Goal: Find specific page/section: Find specific page/section

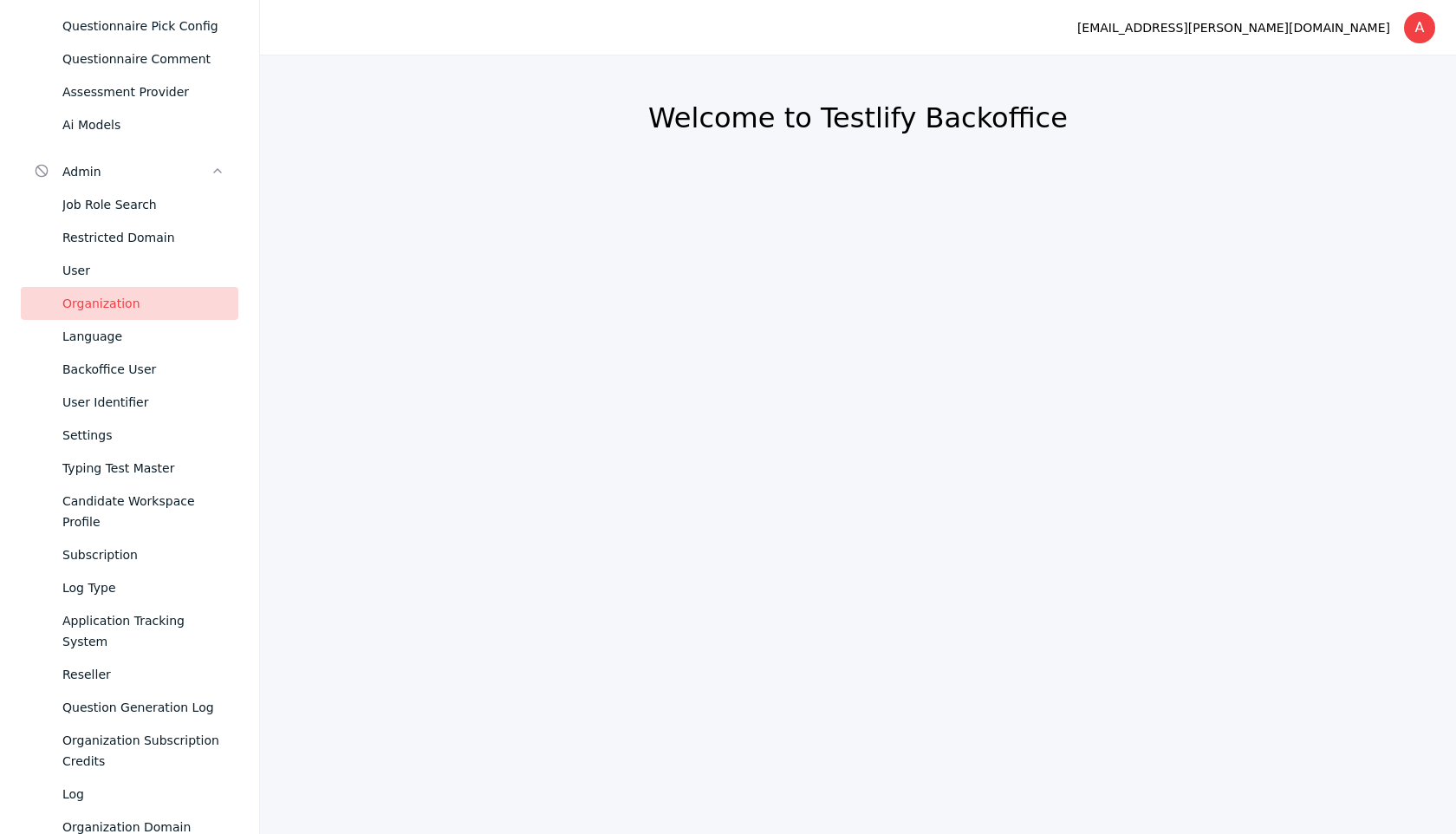
scroll to position [601, 0]
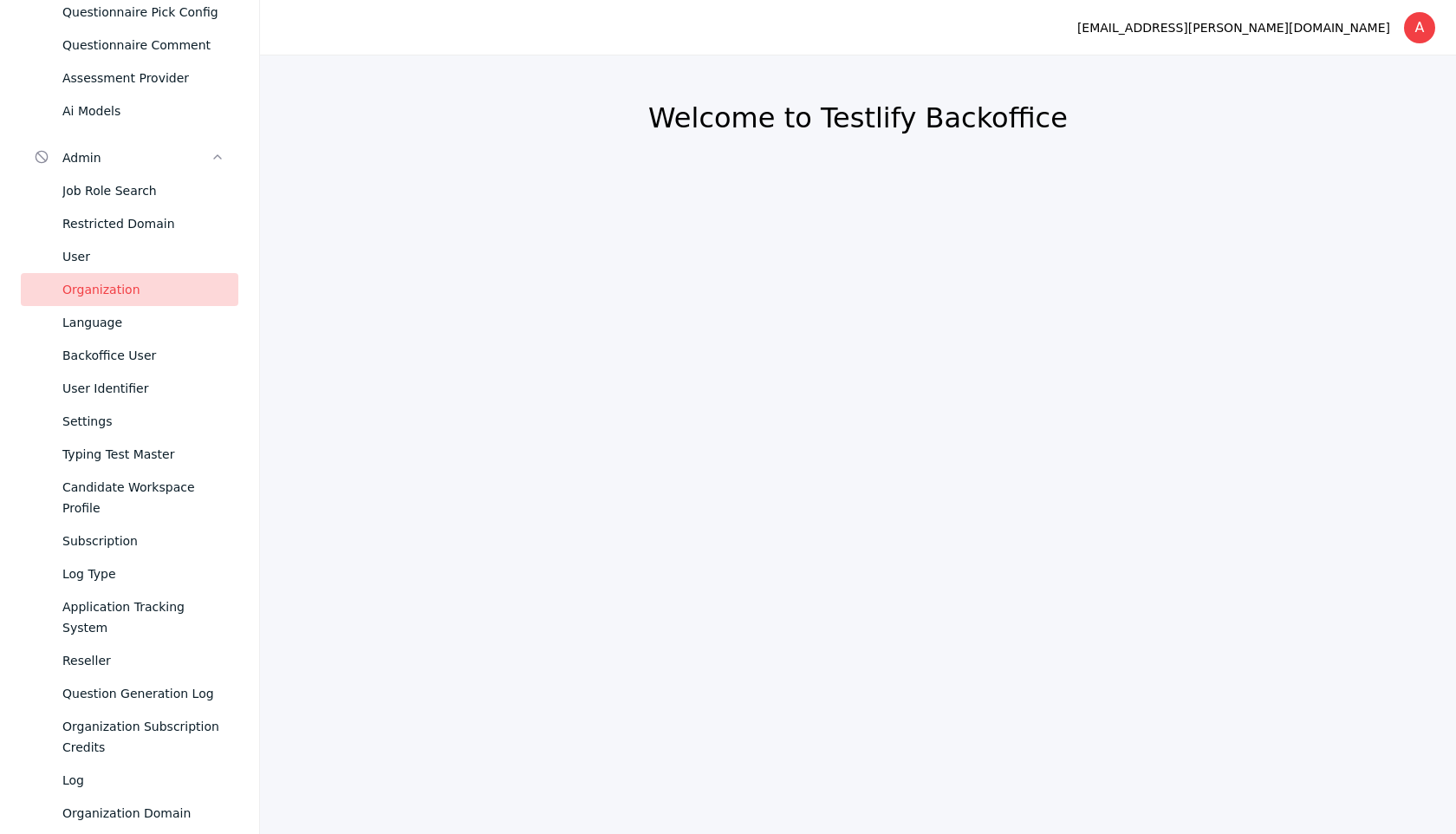
click at [132, 297] on div "Organization" at bounding box center [143, 289] width 162 height 21
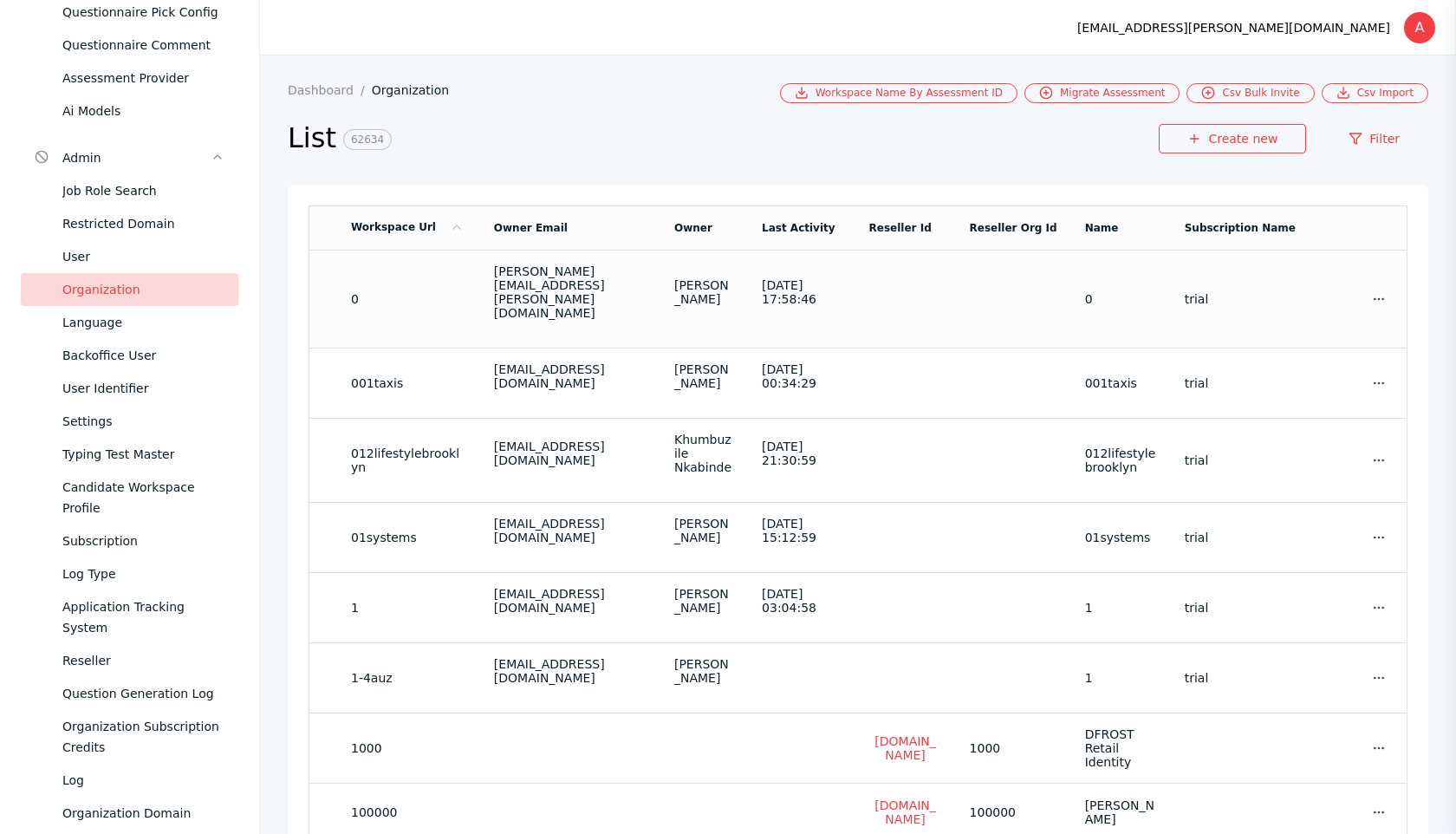
click at [554, 294] on td "[PERSON_NAME][EMAIL_ADDRESS][PERSON_NAME][DOMAIN_NAME]" at bounding box center [571, 299] width 181 height 98
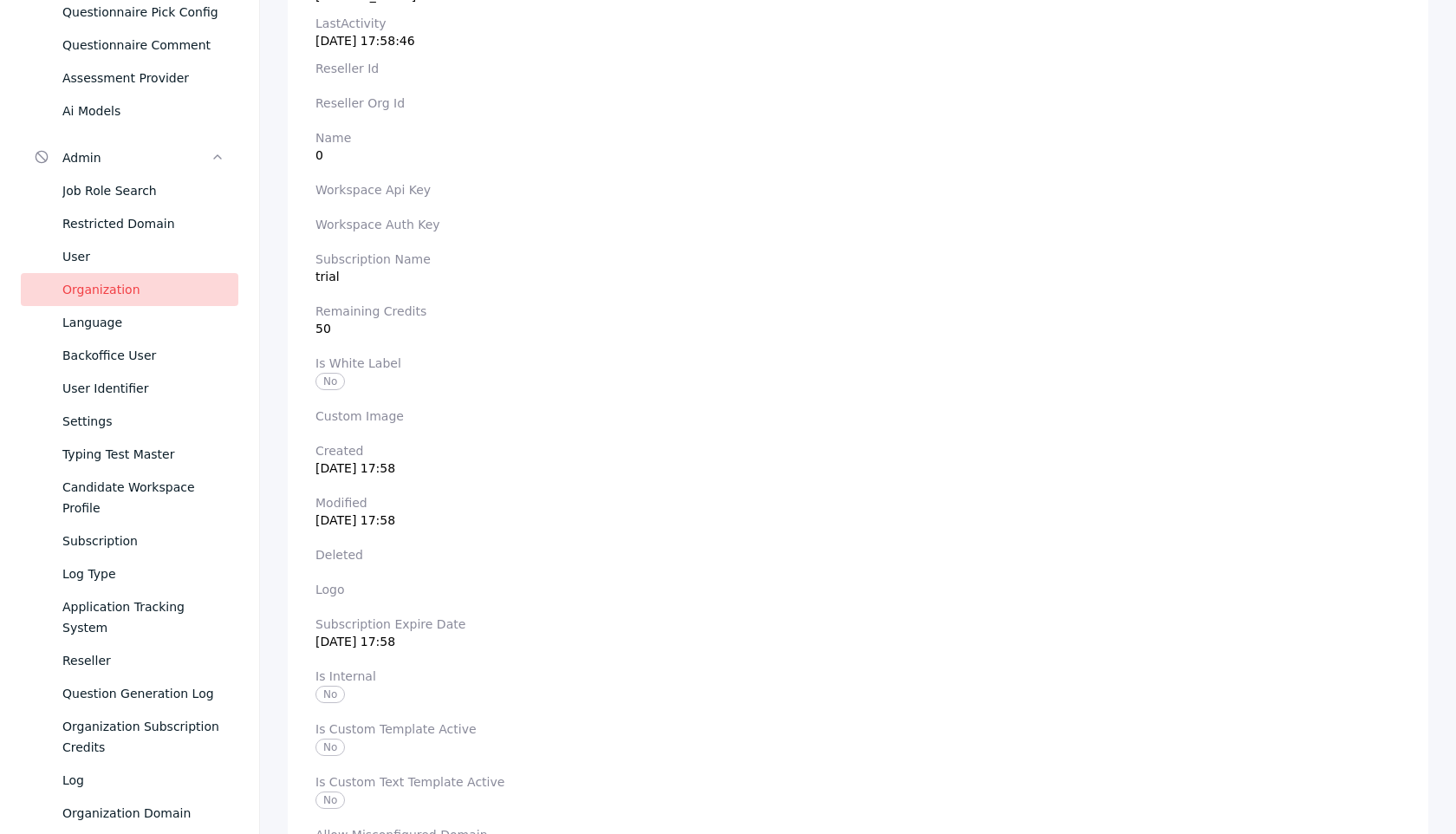
scroll to position [118, 0]
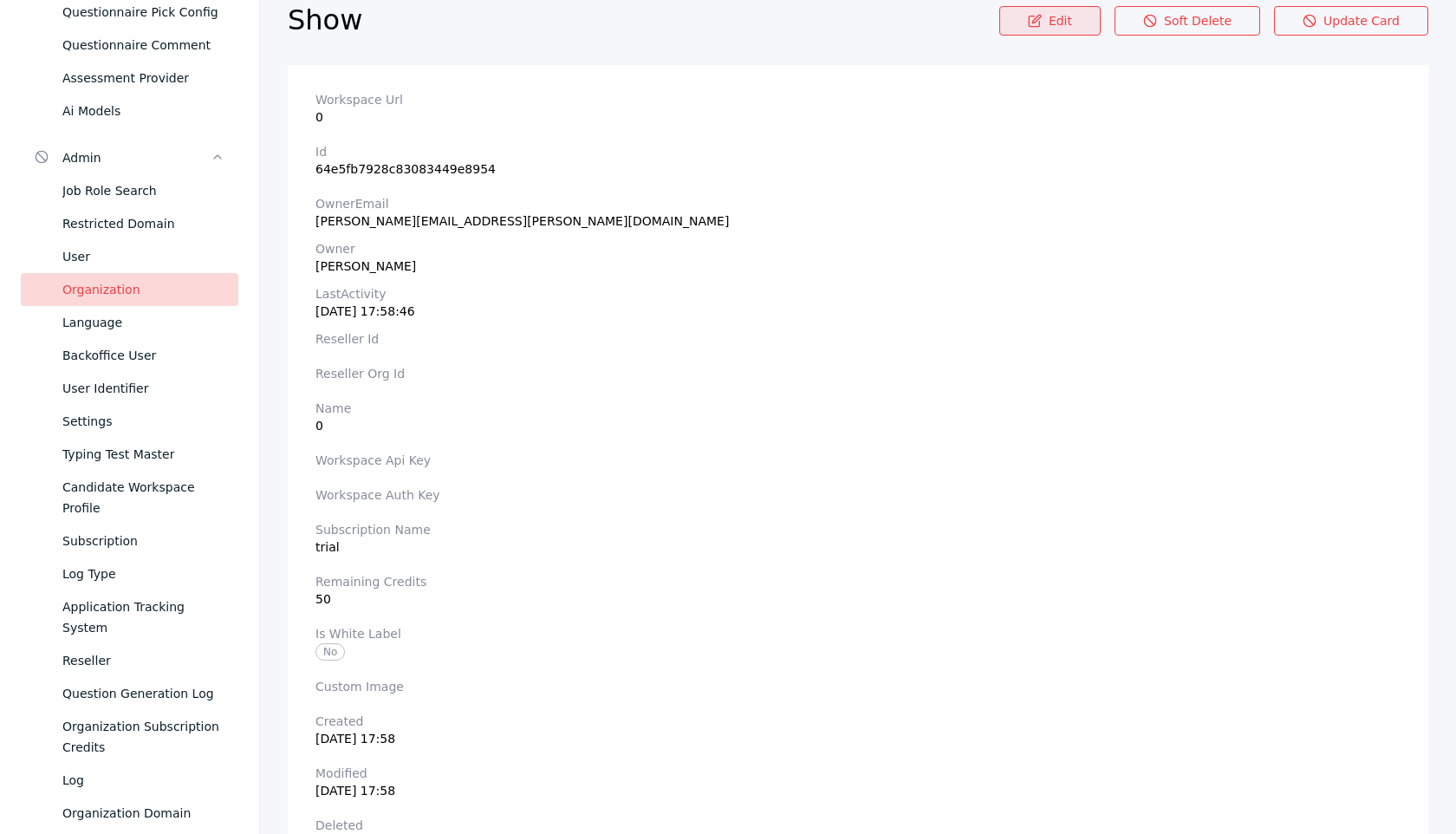
click at [1066, 28] on link "Edit" at bounding box center [1049, 21] width 101 height 29
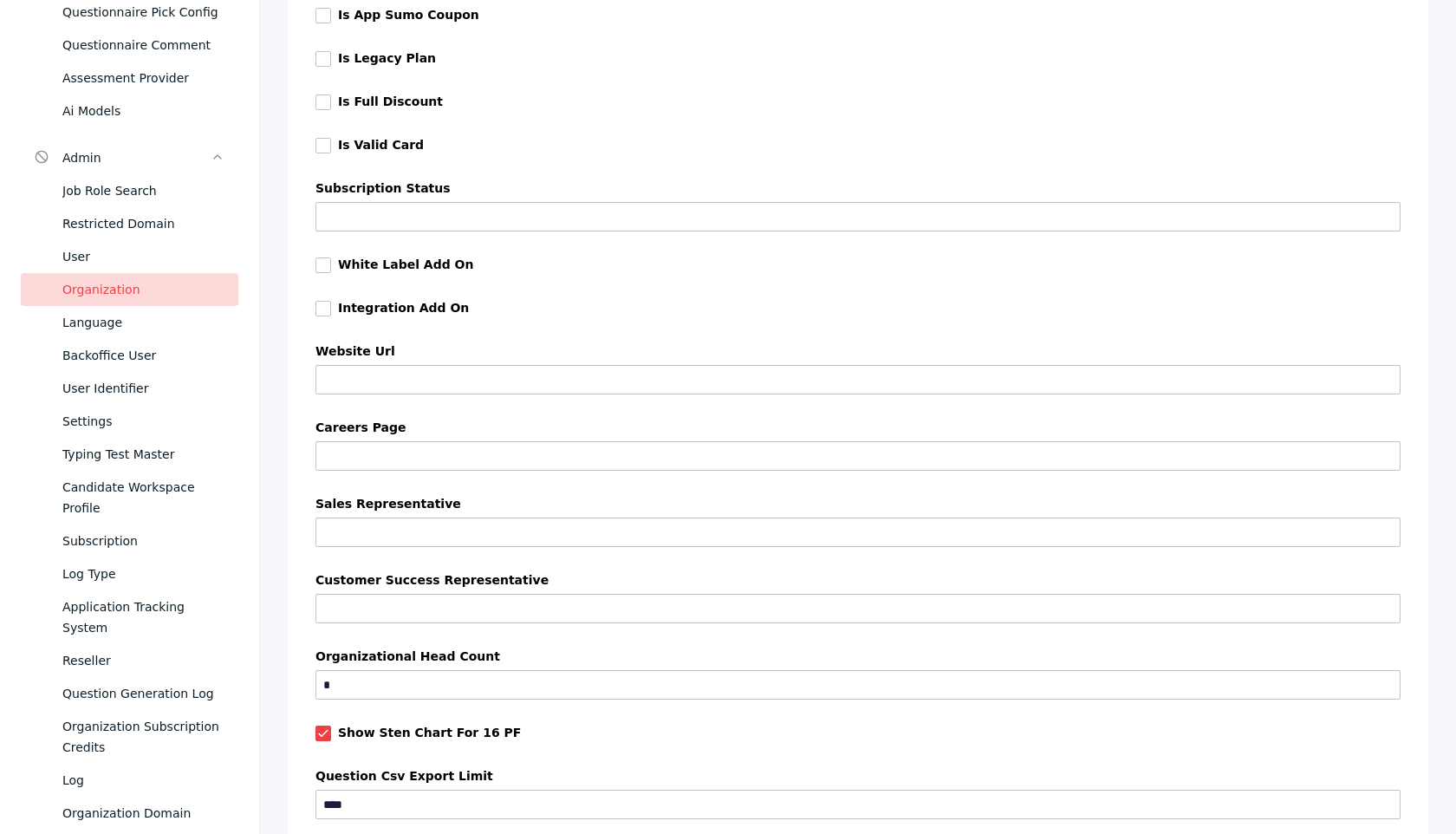
scroll to position [1438, 0]
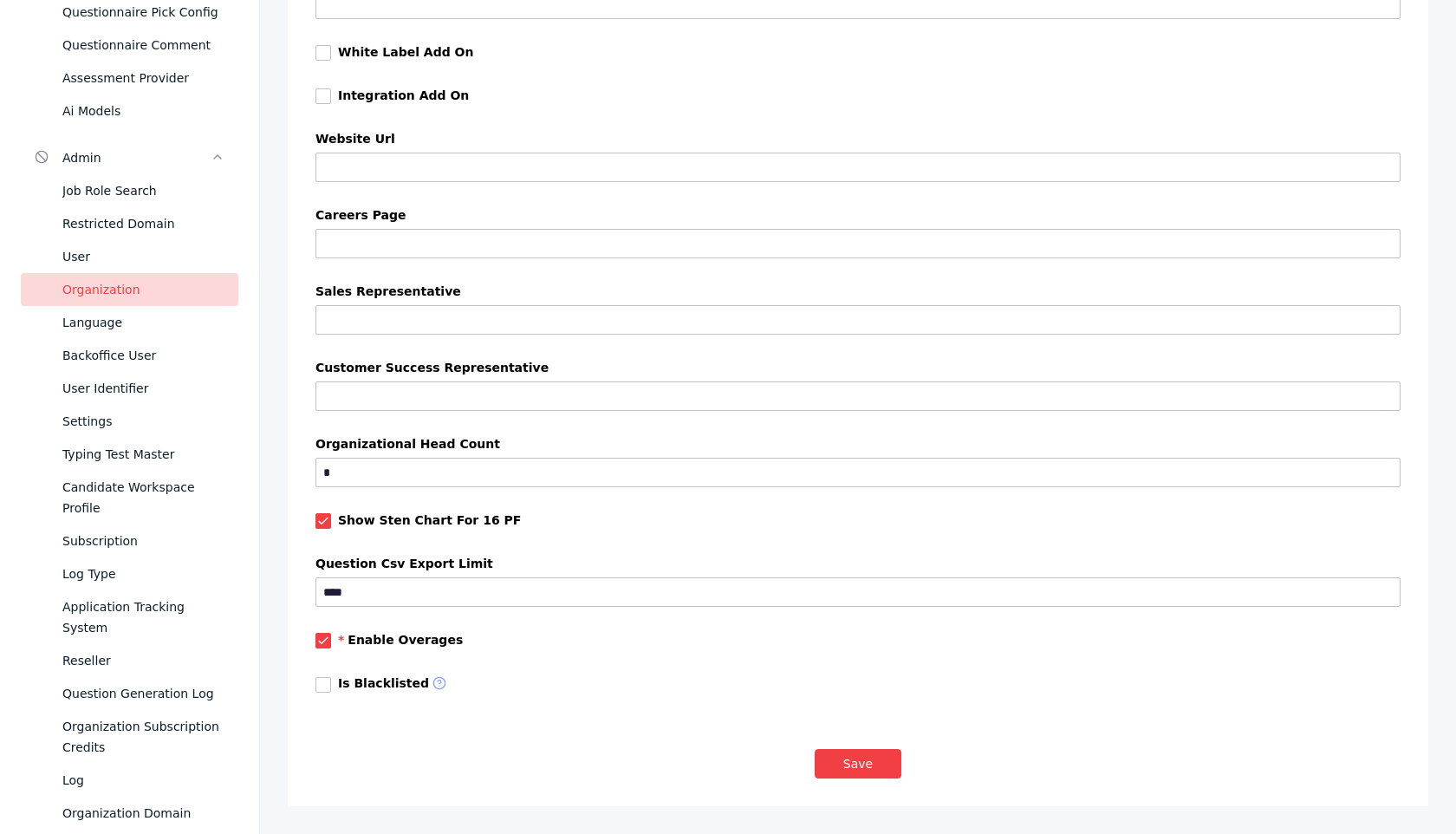
click at [320, 686] on link at bounding box center [323, 685] width 16 height 16
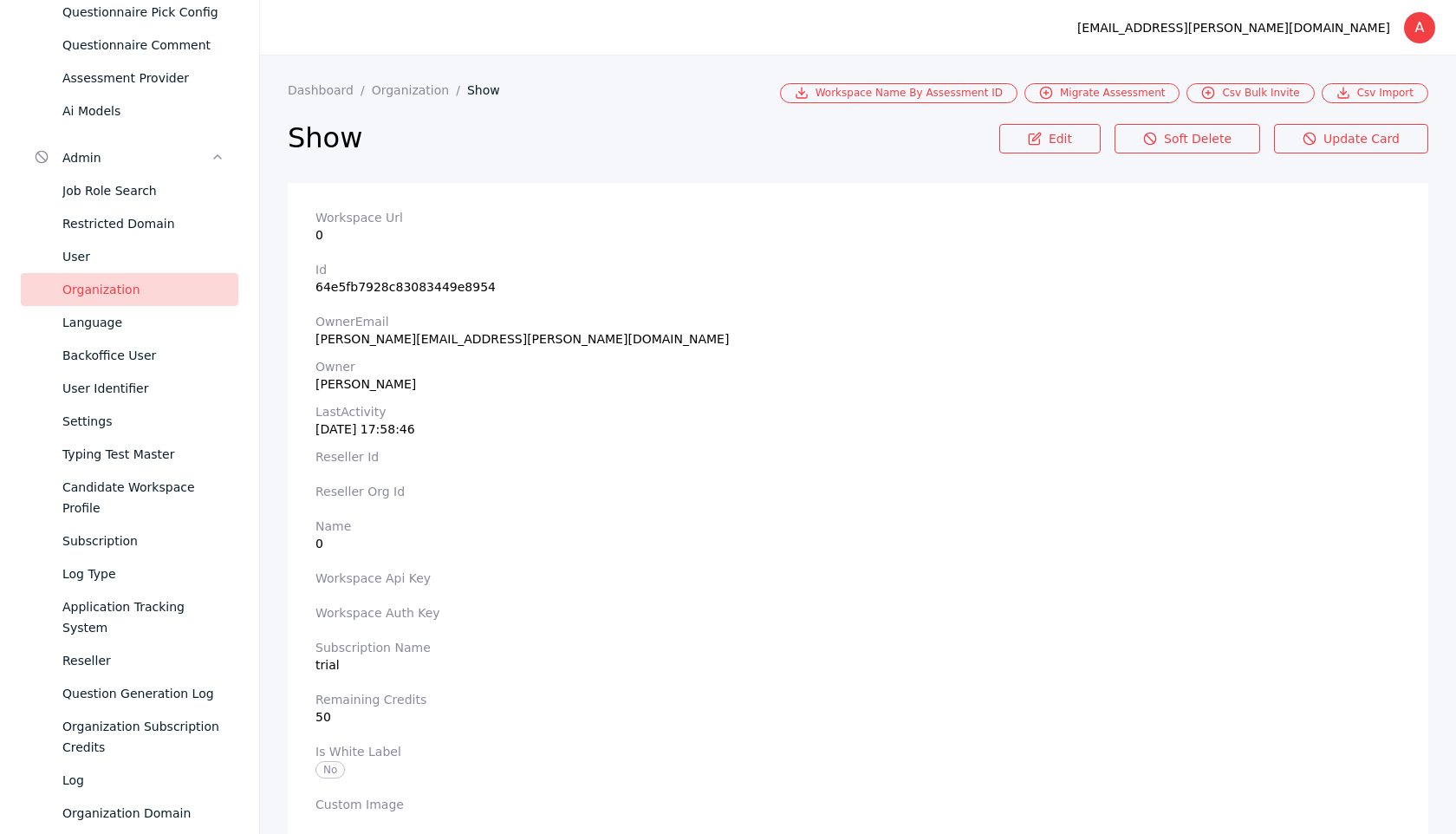
click at [173, 292] on div "Organization" at bounding box center [143, 289] width 162 height 21
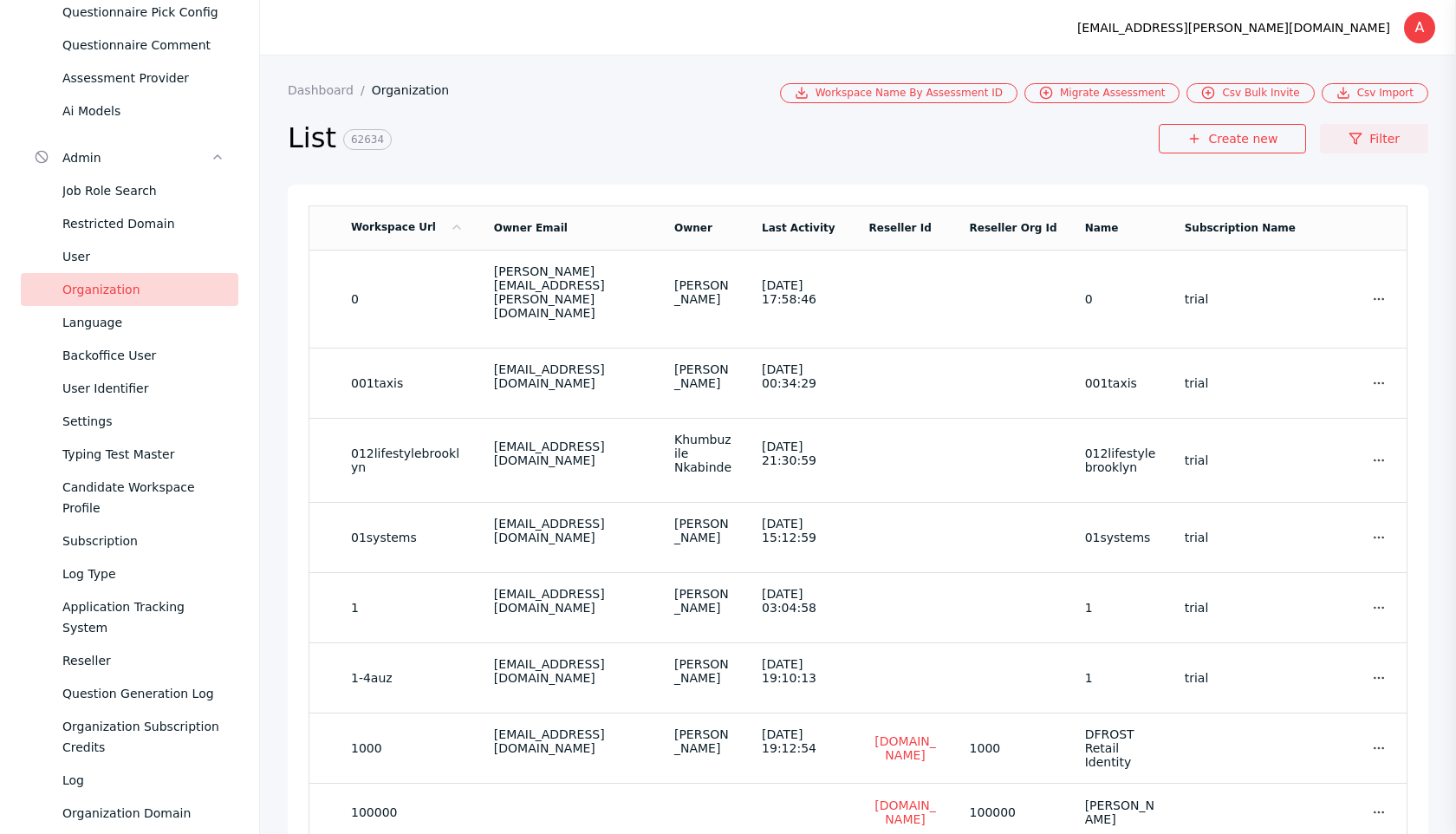
click at [1382, 151] on link "Filter" at bounding box center [1374, 139] width 108 height 29
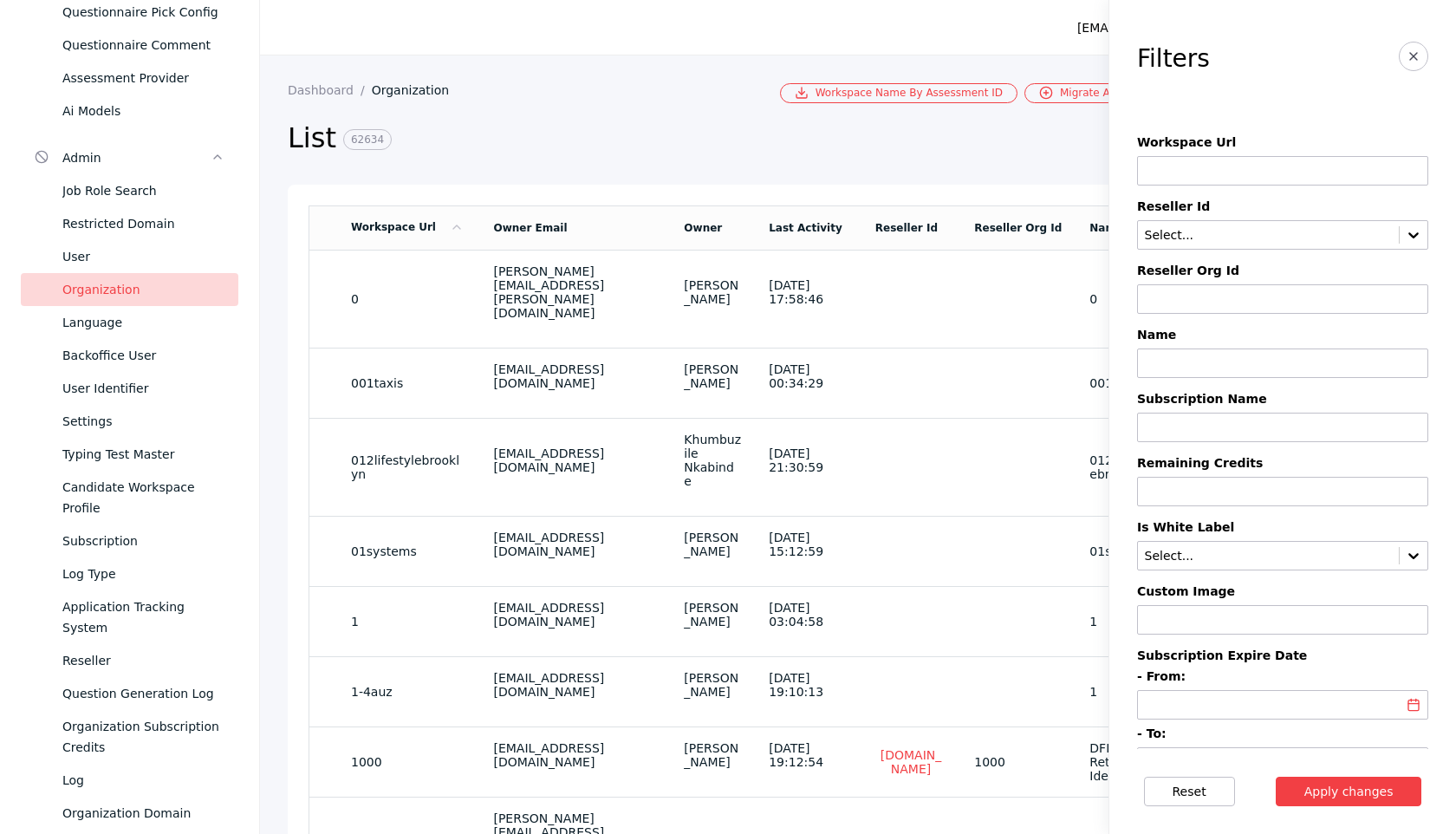
scroll to position [1247, 0]
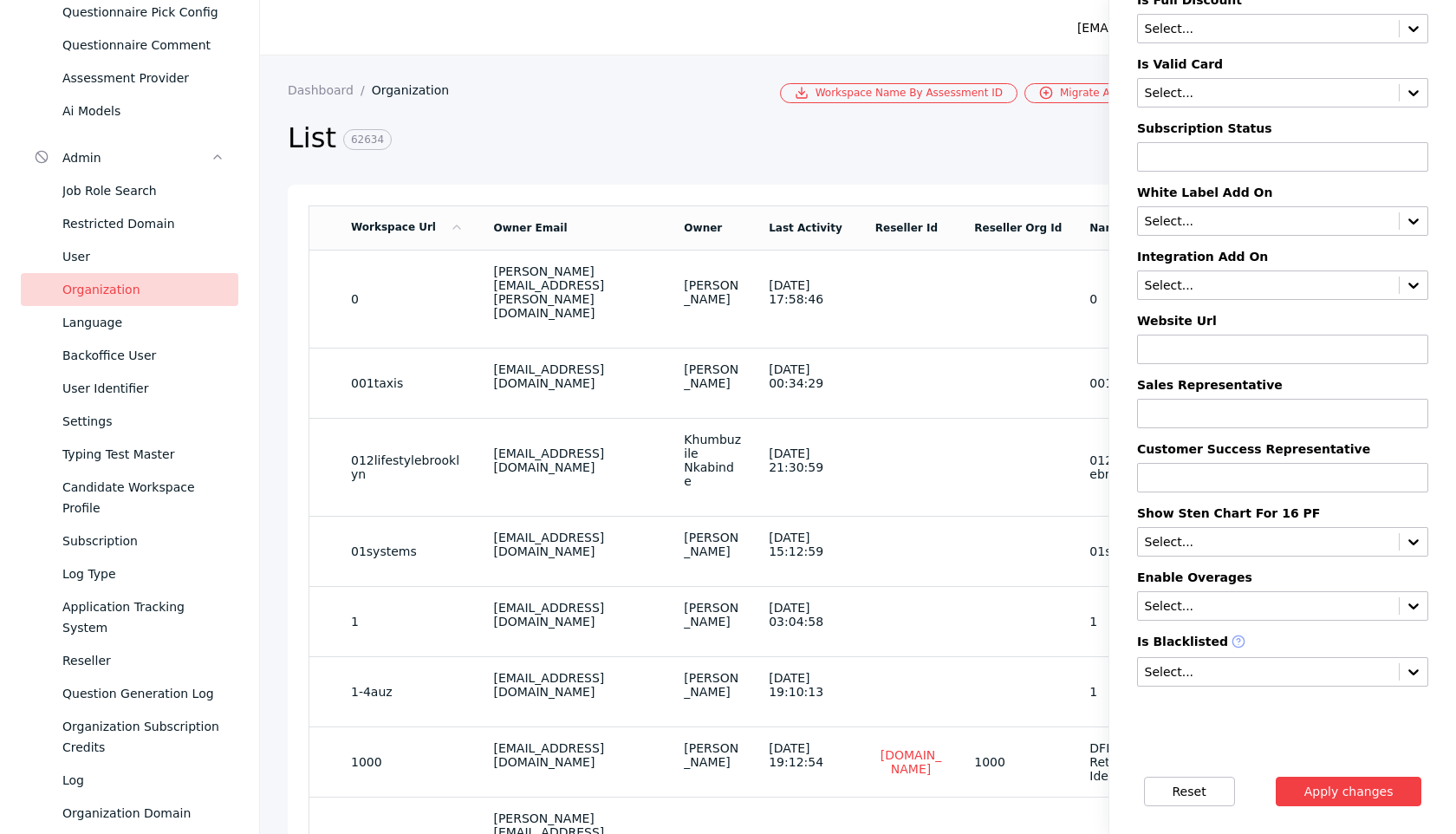
click at [1226, 689] on section "Filters Workspace Url Reseller Id Select... Reseller Org Id Name Subscription N…" at bounding box center [1282, 374] width 347 height 749
click at [1226, 666] on input "text" at bounding box center [1268, 673] width 251 height 14
click at [1218, 695] on div "Yes No" at bounding box center [1283, 720] width 291 height 54
click at [1217, 702] on div "Yes" at bounding box center [1283, 707] width 291 height 25
click at [1316, 784] on button "Apply changes" at bounding box center [1349, 792] width 146 height 29
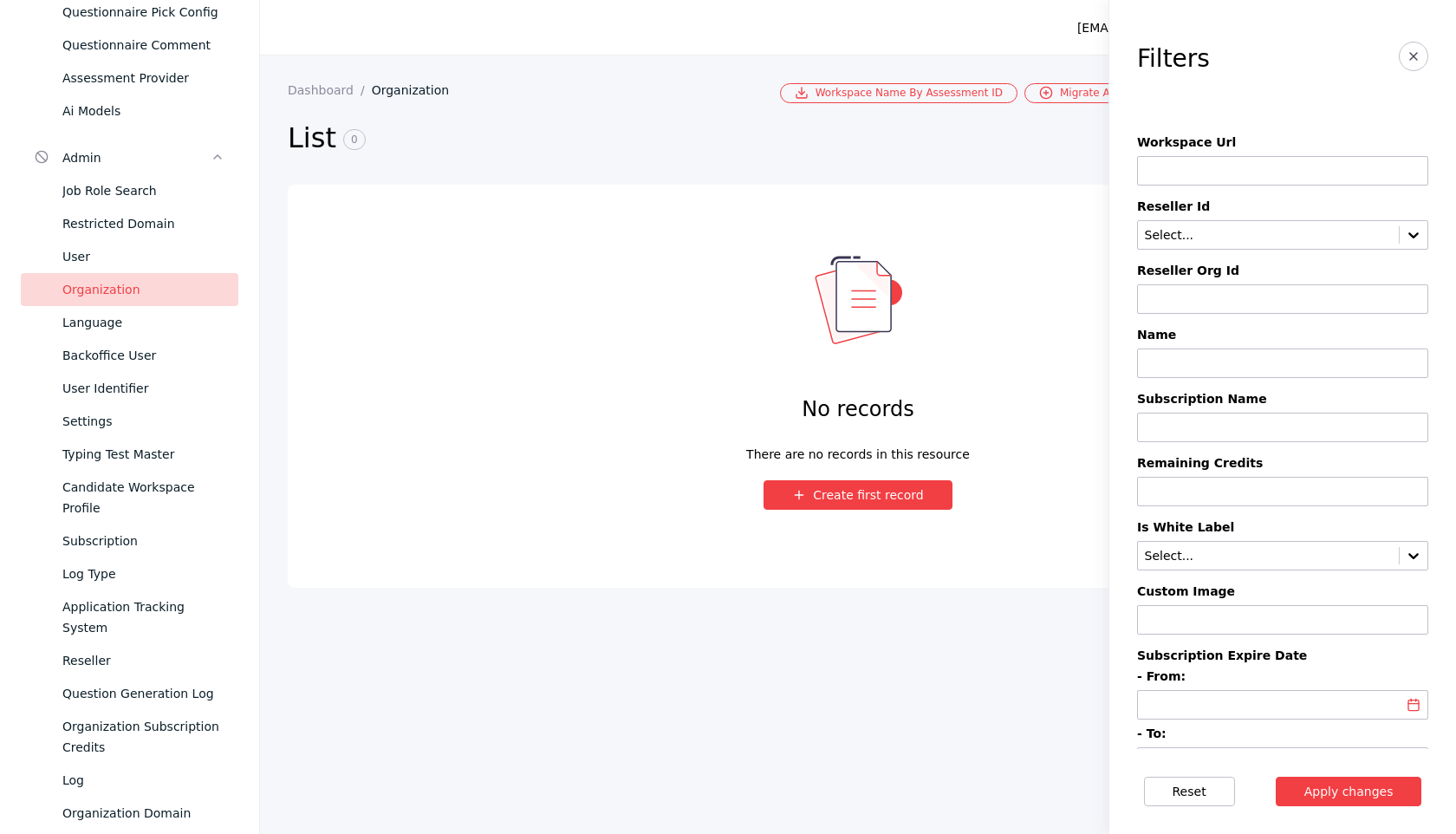
click at [1239, 173] on input at bounding box center [1283, 171] width 291 height 29
type input "********"
click at [1357, 792] on button "Apply changes" at bounding box center [1349, 792] width 146 height 29
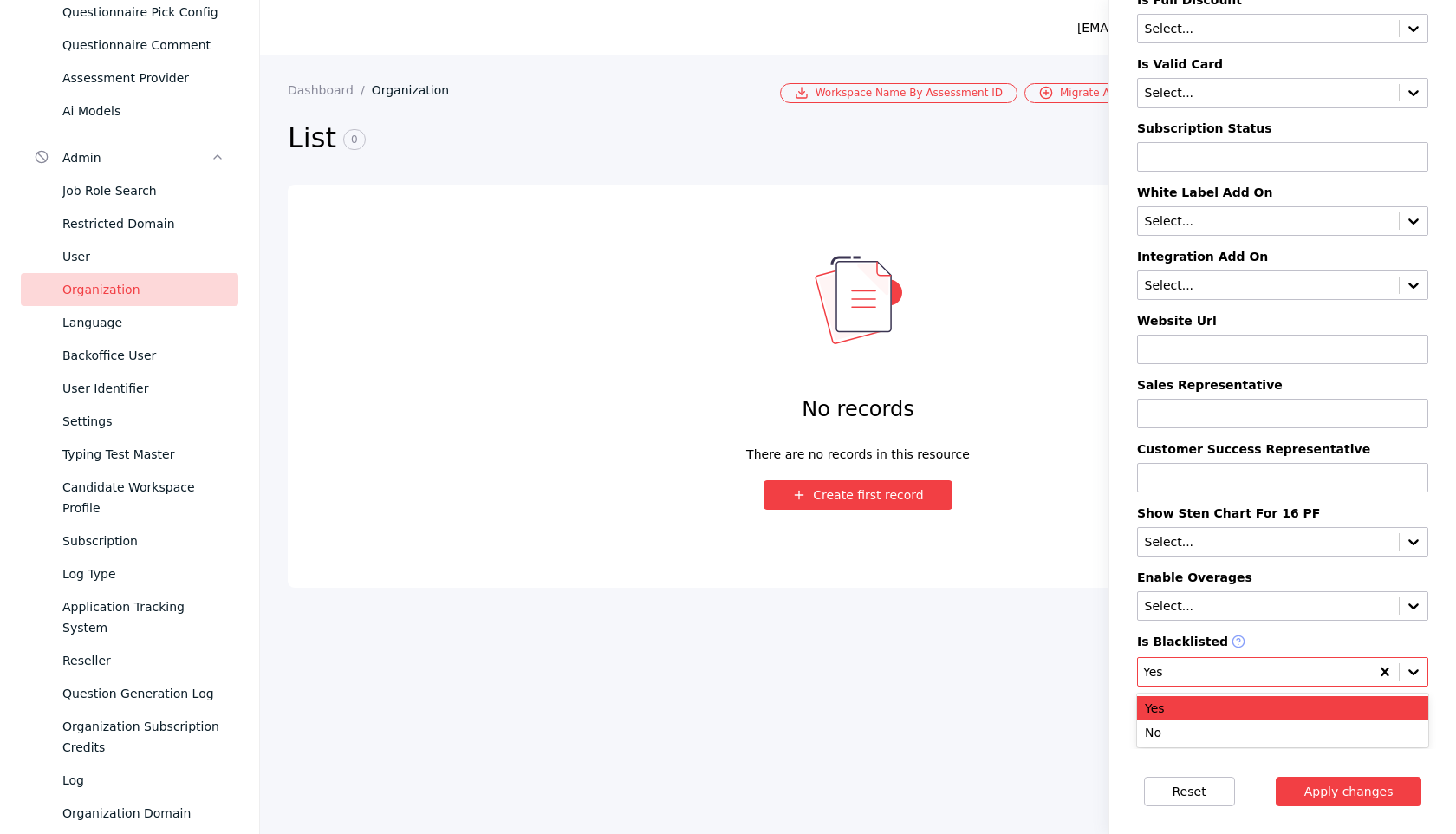
click at [1261, 676] on input "text" at bounding box center [1255, 673] width 223 height 14
click at [1252, 727] on div "No" at bounding box center [1283, 732] width 291 height 25
click at [1300, 768] on section "Reset Apply changes" at bounding box center [1282, 791] width 347 height 84
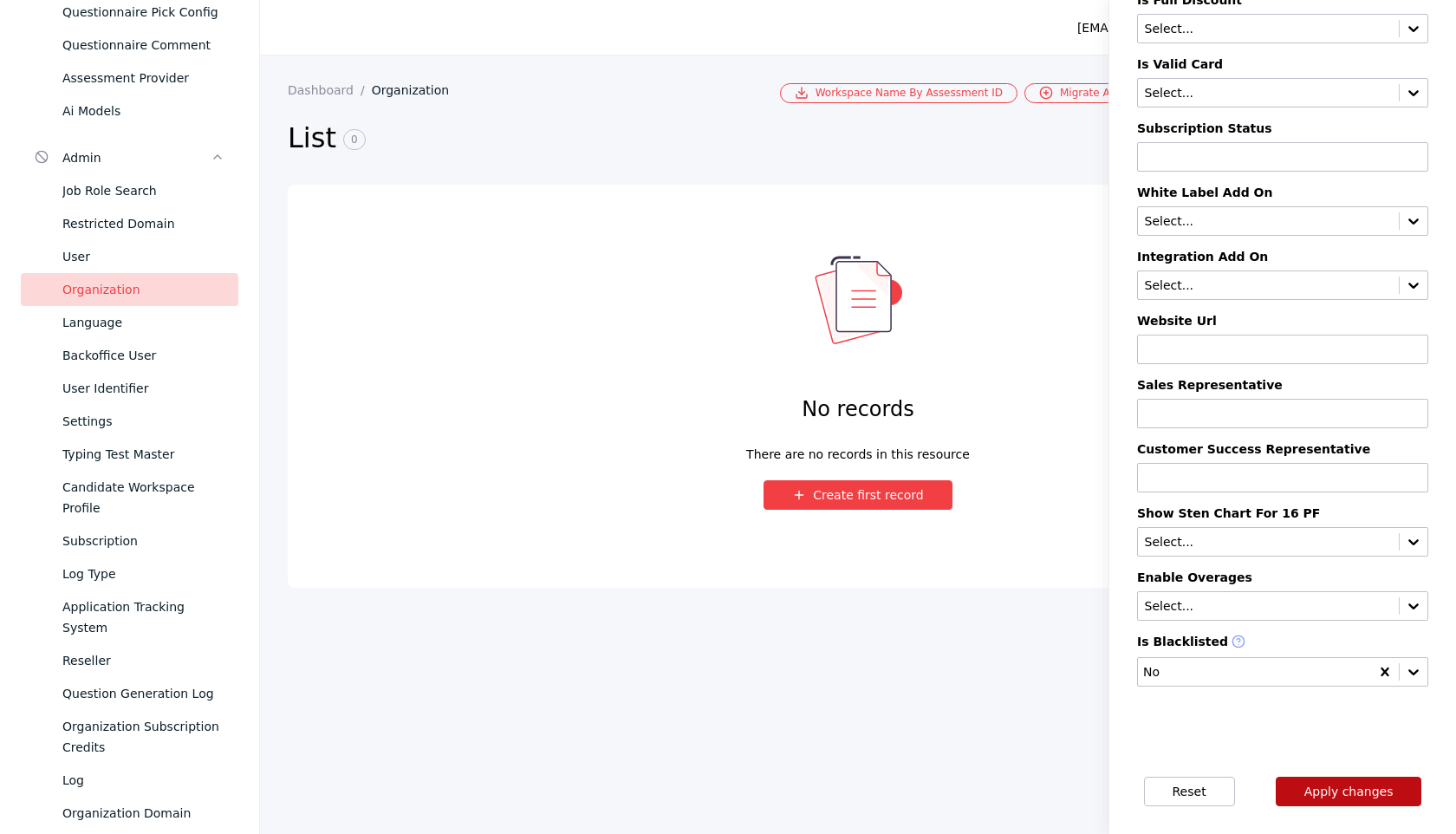
click at [1309, 790] on button "Apply changes" at bounding box center [1349, 792] width 146 height 29
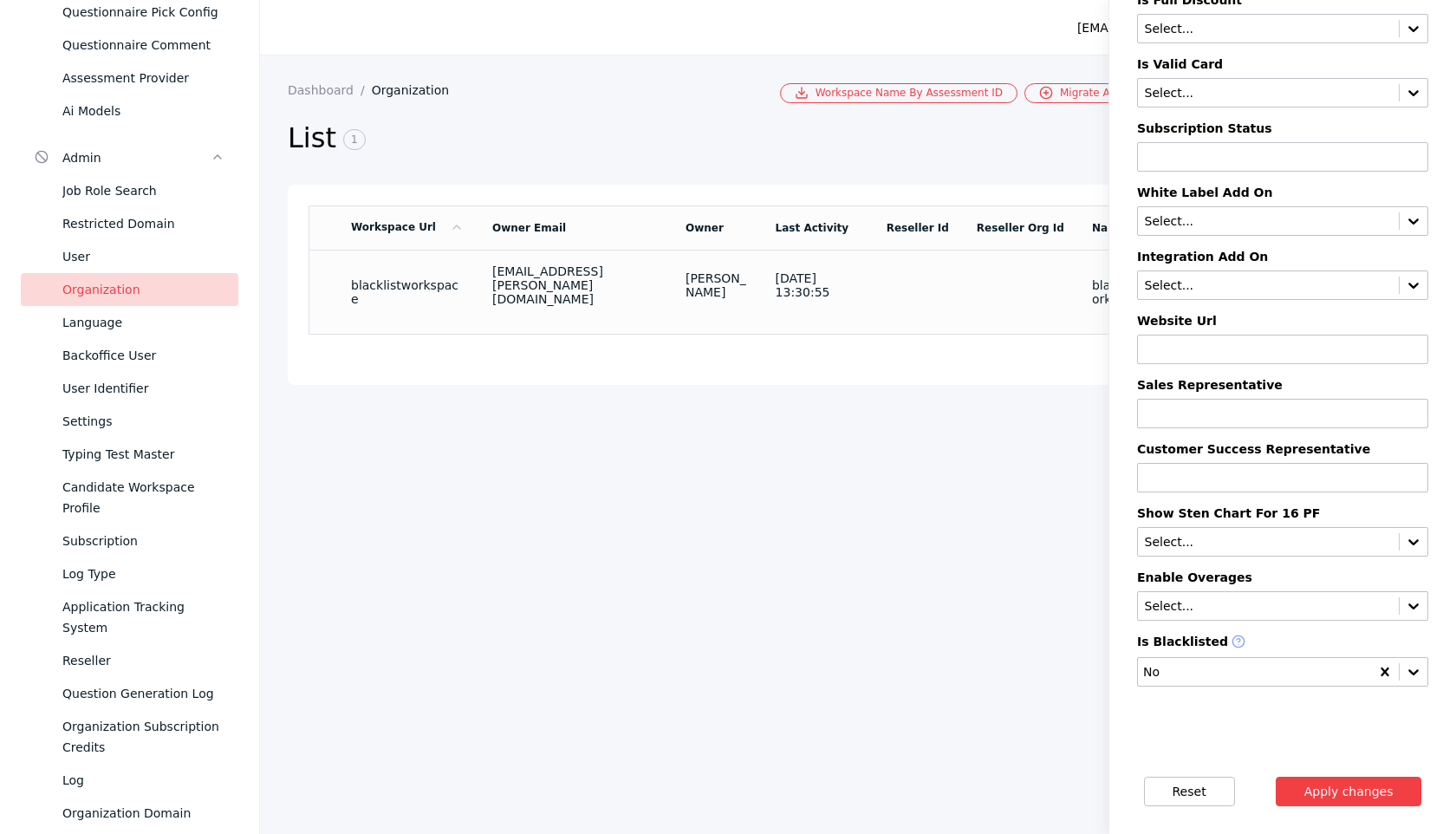
click at [762, 303] on td "[DATE] 13:30:55" at bounding box center [817, 292] width 111 height 84
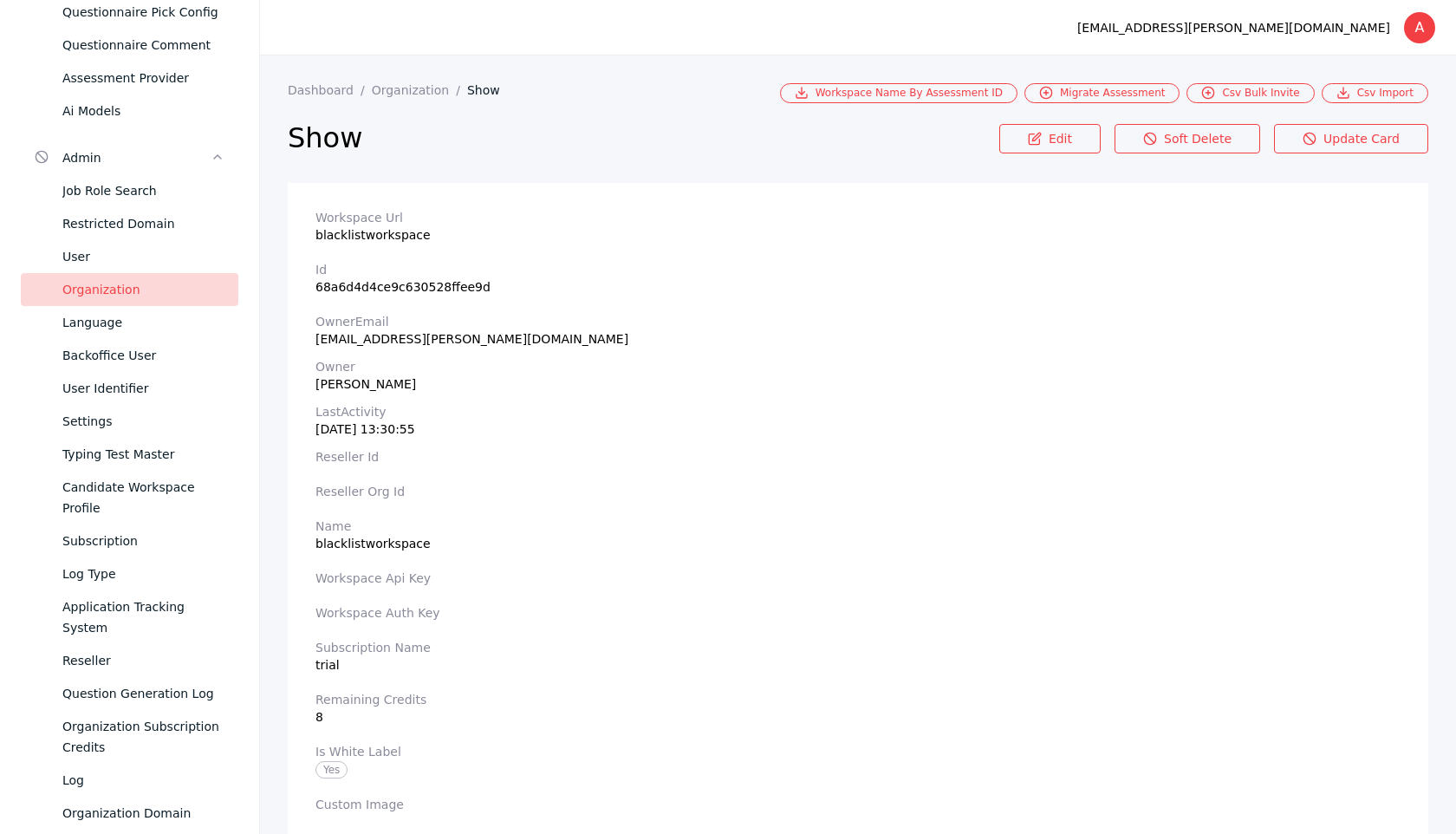
click at [177, 289] on div "Organization" at bounding box center [143, 289] width 162 height 21
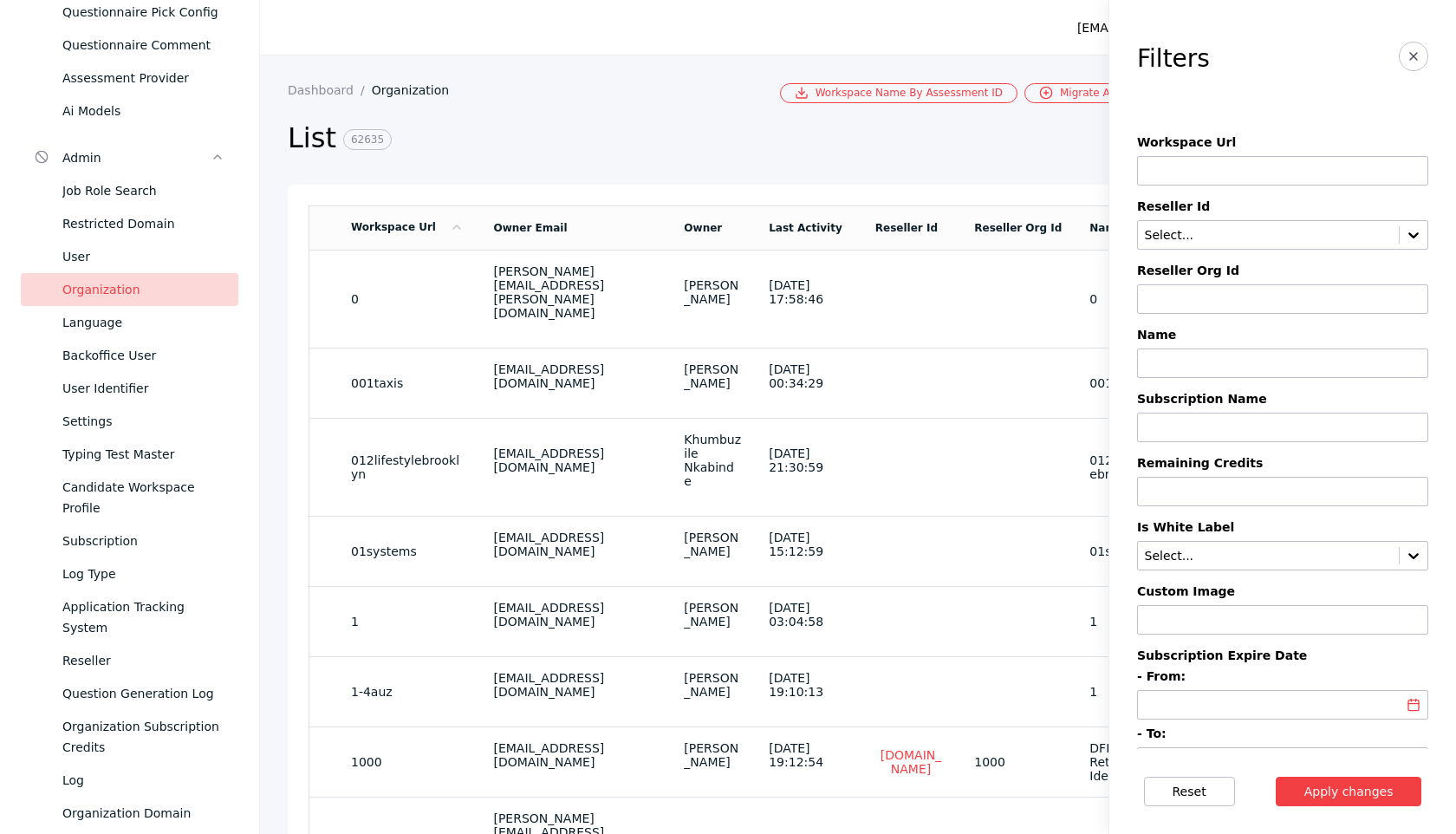
click at [1193, 181] on input at bounding box center [1283, 171] width 291 height 29
paste input "**********"
type input "**********"
click at [1276, 777] on button "Apply changes" at bounding box center [1349, 792] width 146 height 29
